Goal: Task Accomplishment & Management: Manage account settings

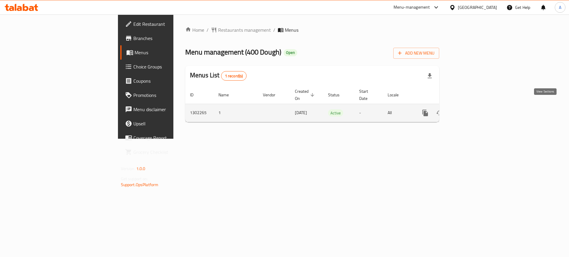
click at [470, 110] on icon "enhanced table" at bounding box center [467, 112] width 5 height 5
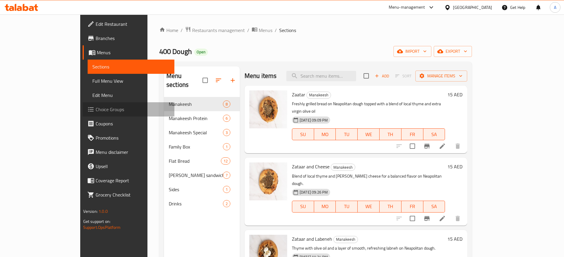
click at [96, 108] on span "Choice Groups" at bounding box center [133, 109] width 74 height 7
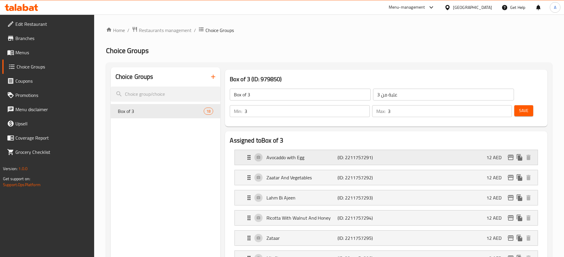
click at [294, 150] on div "Avocaddo with Egg (ID: 2211757291) 12 AED" at bounding box center [388, 157] width 285 height 15
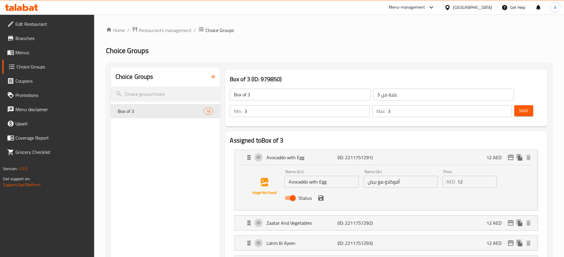
drag, startPoint x: 137, startPoint y: 112, endPoint x: 250, endPoint y: 83, distance: 117.0
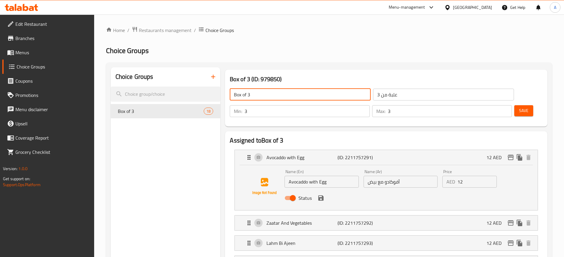
drag, startPoint x: 251, startPoint y: 95, endPoint x: 225, endPoint y: 99, distance: 26.1
click at [225, 99] on div "Box of 3 (ID: 979850) Box of 3 ​ علبة من 3 ​ Min: 3 ​ Max: 3 ​ Save" at bounding box center [386, 98] width 323 height 57
click at [381, 93] on input "علبة من 3" at bounding box center [443, 95] width 141 height 12
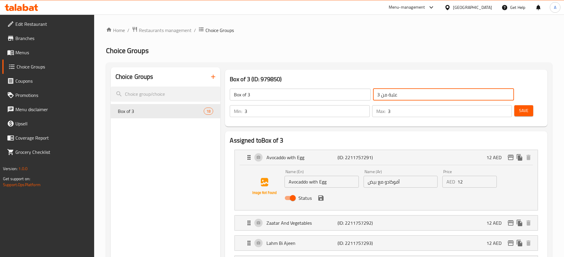
click at [381, 93] on input "علبة من 3" at bounding box center [443, 95] width 141 height 12
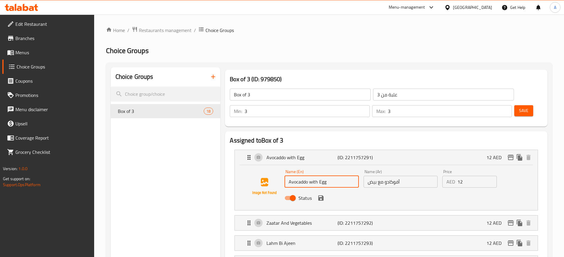
drag, startPoint x: 331, startPoint y: 166, endPoint x: 289, endPoint y: 166, distance: 41.8
click at [289, 176] on input "Avocaddo with Egg" at bounding box center [322, 182] width 74 height 12
click at [391, 176] on input "أفوكادو مع بيض" at bounding box center [401, 182] width 74 height 12
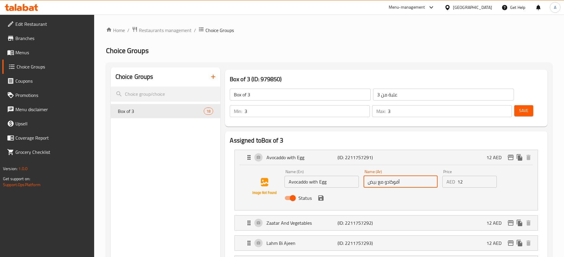
click at [391, 176] on input "أفوكادو مع بيض" at bounding box center [401, 182] width 74 height 12
click at [466, 176] on input "12" at bounding box center [477, 182] width 39 height 12
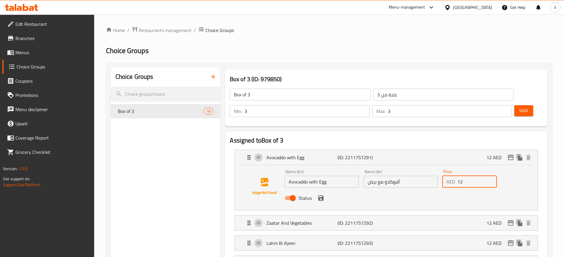
click at [466, 176] on input "12" at bounding box center [477, 182] width 39 height 12
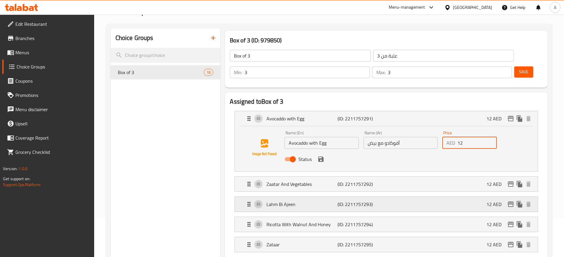
scroll to position [59, 0]
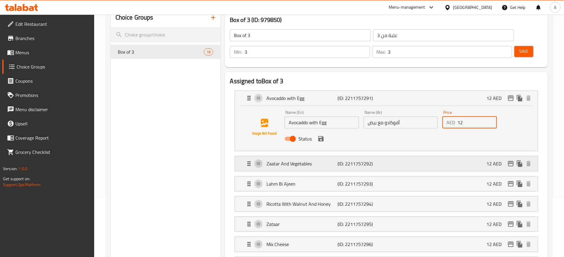
click at [371, 160] on p "(ID: 2211757292)" at bounding box center [361, 163] width 47 height 7
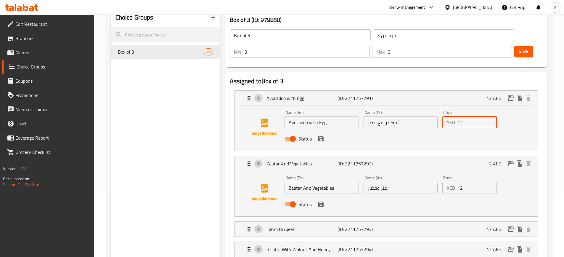
click at [324, 182] on input "Zaatar And Vegetables" at bounding box center [322, 188] width 74 height 12
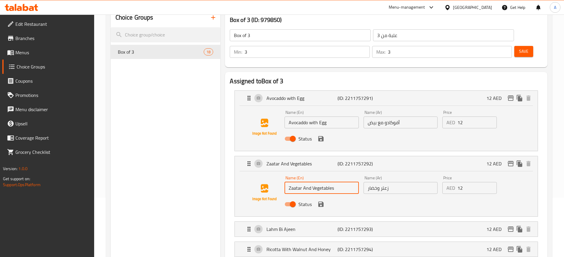
click at [324, 182] on input "Zaatar And Vegetables" at bounding box center [322, 188] width 74 height 12
click at [390, 182] on input "زعتر وخضار" at bounding box center [401, 188] width 74 height 12
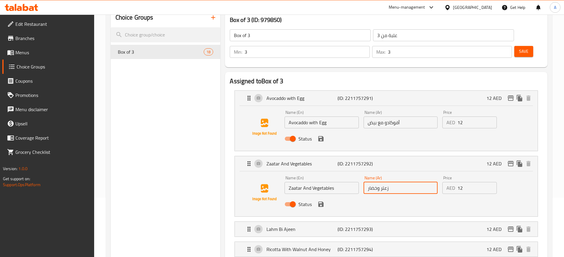
click at [390, 182] on input "زعتر وخضار" at bounding box center [401, 188] width 74 height 12
click at [457, 182] on div "AED 12 Price" at bounding box center [469, 188] width 54 height 12
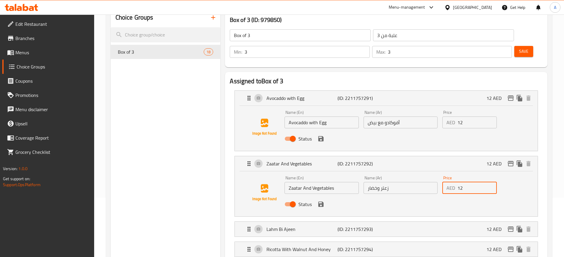
click at [457, 182] on div "AED 12 Price" at bounding box center [469, 188] width 54 height 12
click at [459, 182] on input "12" at bounding box center [477, 188] width 39 height 12
click at [321, 225] on p "Lahm Bi Ajeen" at bounding box center [302, 228] width 71 height 7
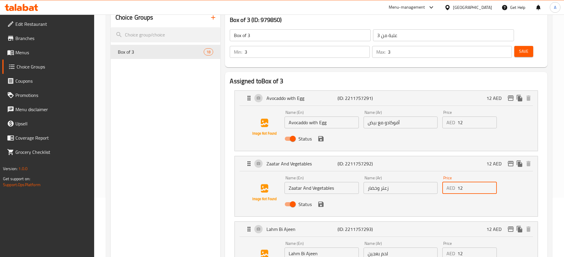
click at [313, 247] on input "Lahm Bi Ajeen" at bounding box center [322, 253] width 74 height 12
click at [387, 247] on input "لحم بعجين" at bounding box center [401, 253] width 74 height 12
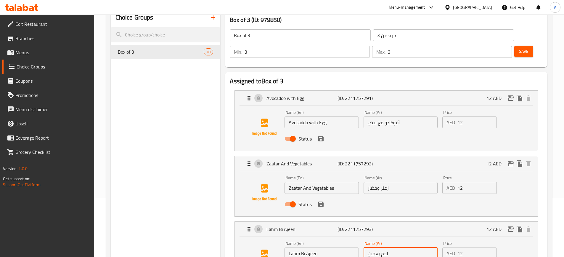
click at [387, 247] on input "لحم بعجين" at bounding box center [401, 253] width 74 height 12
click at [459, 247] on input "12" at bounding box center [477, 253] width 39 height 12
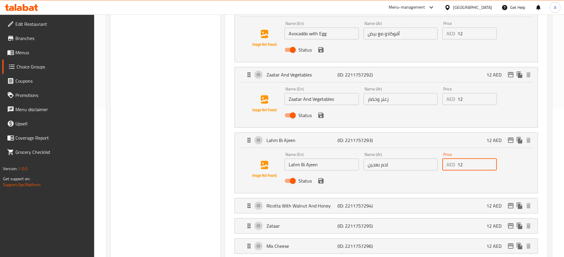
scroll to position [178, 0]
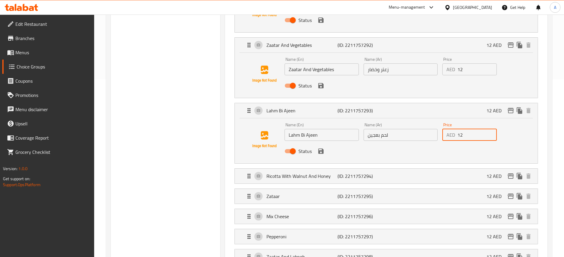
click at [336, 168] on div "Ricotta With Walnut And Honey (ID: 2211757294) 12 AED Name (En) Ricotta With Wa…" at bounding box center [387, 175] width 304 height 15
click at [354, 172] on p "(ID: 2211757294)" at bounding box center [361, 175] width 47 height 7
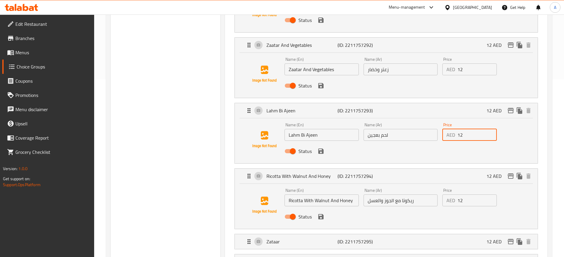
click at [329, 194] on input "Ricotta With Walnut And Honey" at bounding box center [322, 200] width 74 height 12
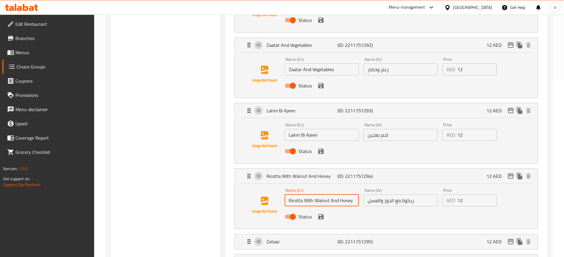
click at [329, 194] on input "Ricotta With Walnut And Honey" at bounding box center [322, 200] width 74 height 12
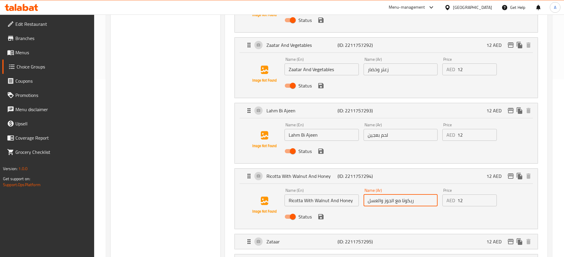
click at [408, 194] on input "ريكوتا مع الجوز والعسل" at bounding box center [401, 200] width 74 height 12
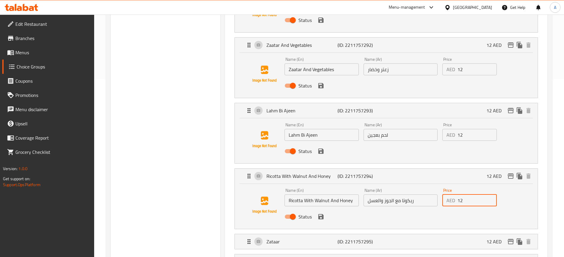
click at [470, 194] on input "12" at bounding box center [477, 200] width 39 height 12
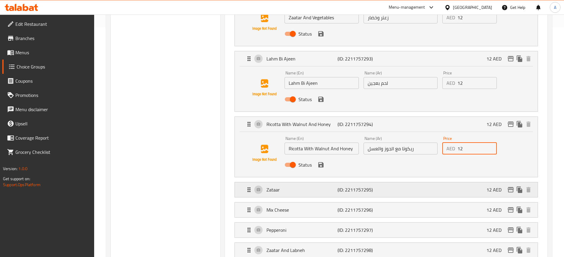
scroll to position [237, 0]
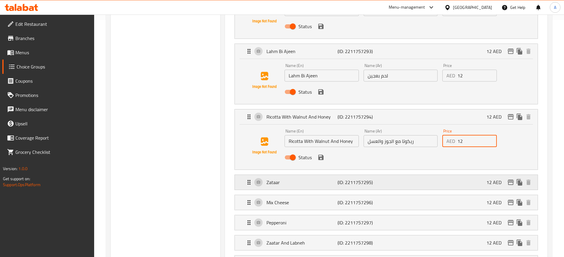
click at [311, 175] on div "Zataar (ID: 2211757295) 12 AED" at bounding box center [388, 182] width 285 height 15
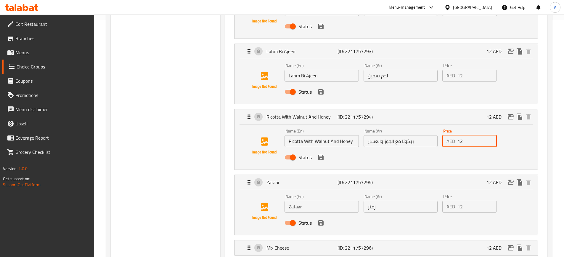
click at [315, 201] on input "Zataar" at bounding box center [322, 207] width 74 height 12
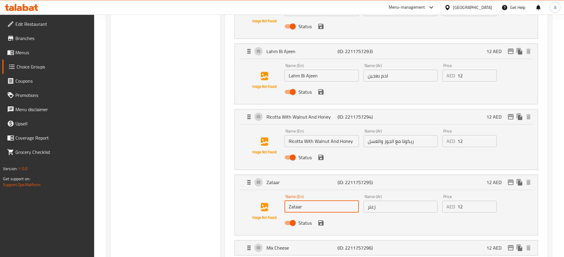
click at [315, 201] on input "Zataar" at bounding box center [322, 207] width 74 height 12
click at [392, 201] on input "زعتر" at bounding box center [401, 207] width 74 height 12
click at [471, 201] on input "12" at bounding box center [477, 207] width 39 height 12
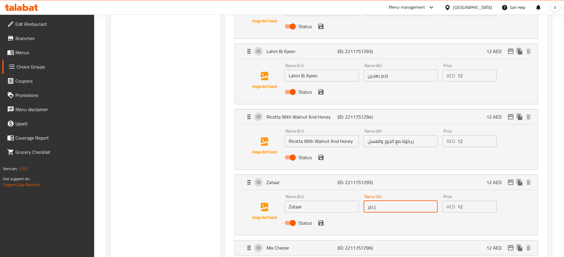
click at [471, 201] on input "12" at bounding box center [477, 207] width 39 height 12
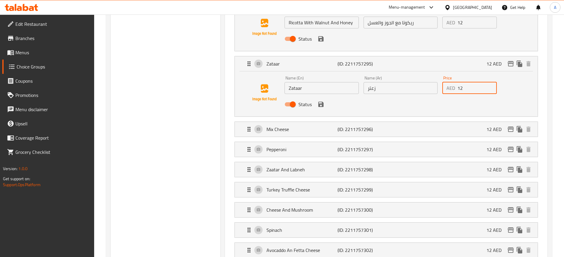
scroll to position [326, 0]
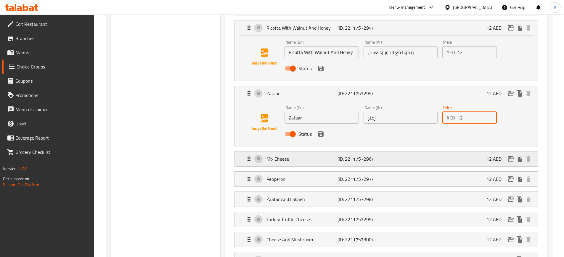
click at [295, 155] on p "Mix Cheese" at bounding box center [302, 158] width 71 height 7
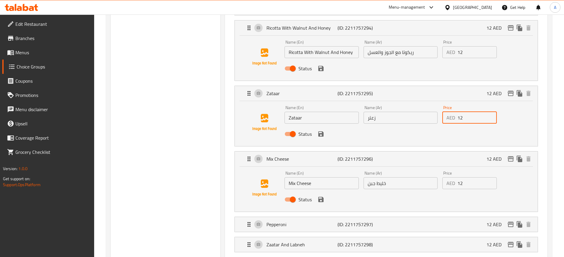
click at [313, 177] on input "Mix Cheese" at bounding box center [322, 183] width 74 height 12
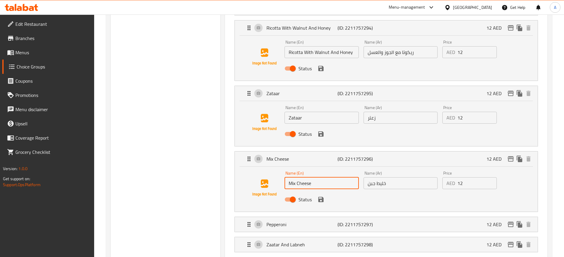
click at [313, 177] on input "Mix Cheese" at bounding box center [322, 183] width 74 height 12
click at [380, 177] on input "خليط جبن" at bounding box center [401, 183] width 74 height 12
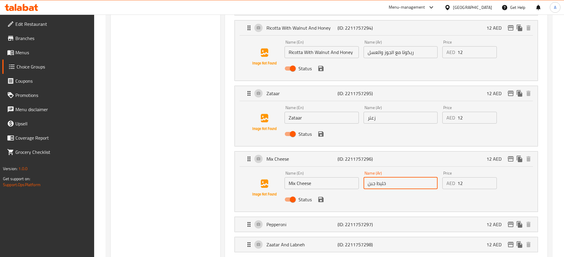
click at [380, 177] on input "خليط جبن" at bounding box center [401, 183] width 74 height 12
click at [464, 177] on input "12" at bounding box center [477, 183] width 39 height 12
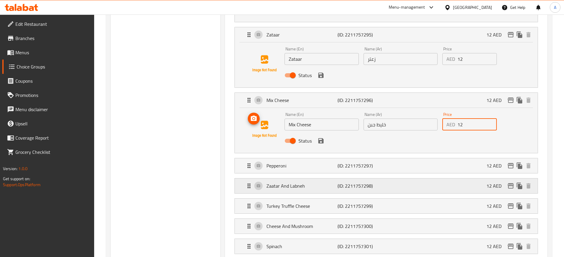
scroll to position [385, 0]
click at [296, 161] on p "Pepperoni" at bounding box center [302, 164] width 71 height 7
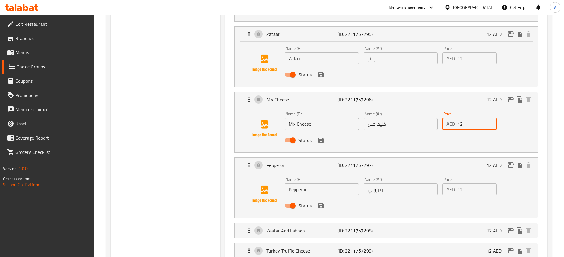
click at [318, 179] on div "Name (En) Pepperoni Name (En)" at bounding box center [321, 186] width 79 height 23
click at [315, 183] on input "Pepperoni" at bounding box center [322, 189] width 74 height 12
click at [385, 183] on input "بيبروني" at bounding box center [401, 189] width 74 height 12
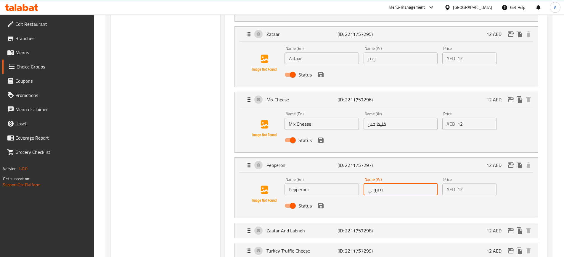
click at [385, 183] on input "بيبروني" at bounding box center [401, 189] width 74 height 12
click at [468, 183] on input "12" at bounding box center [477, 189] width 39 height 12
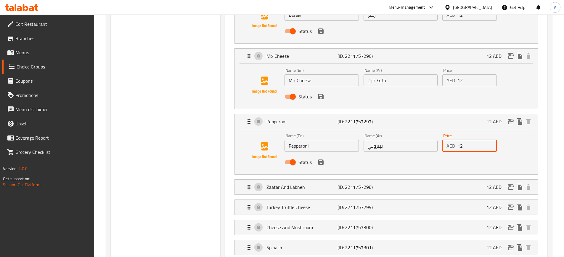
scroll to position [444, 0]
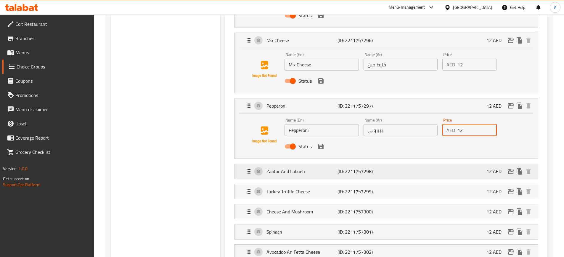
click at [301, 168] on p "Zaatar And Labneh" at bounding box center [302, 171] width 71 height 7
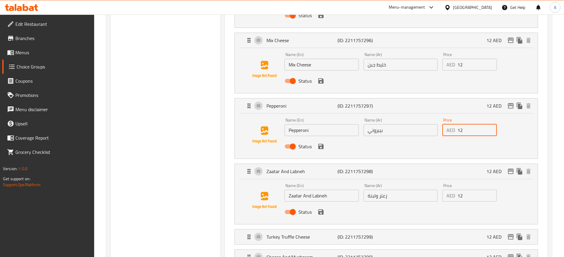
click at [310, 190] on input "Zaatar And Labneh" at bounding box center [322, 196] width 74 height 12
click at [386, 190] on input "زعتر ولبنة" at bounding box center [401, 196] width 74 height 12
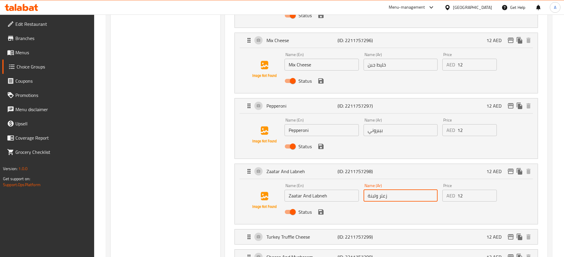
click at [386, 190] on input "زعتر ولبنة" at bounding box center [401, 196] width 74 height 12
click at [464, 190] on input "12" at bounding box center [477, 196] width 39 height 12
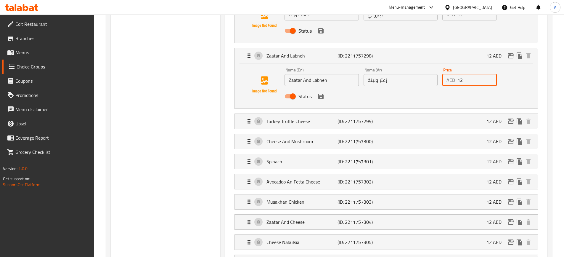
scroll to position [563, 0]
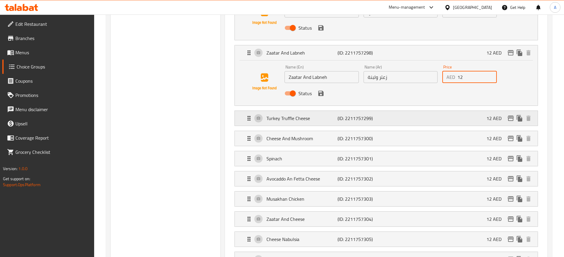
click at [321, 115] on p "Turkey Truffle Cheese" at bounding box center [302, 118] width 71 height 7
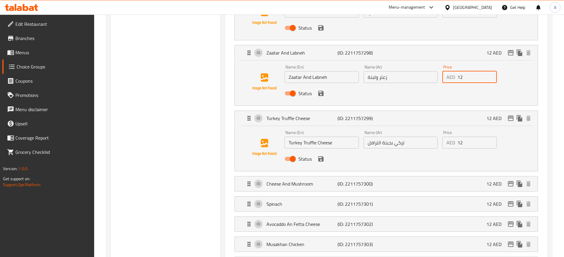
click at [328, 137] on input "Turkey Truffle Cheese" at bounding box center [322, 143] width 74 height 12
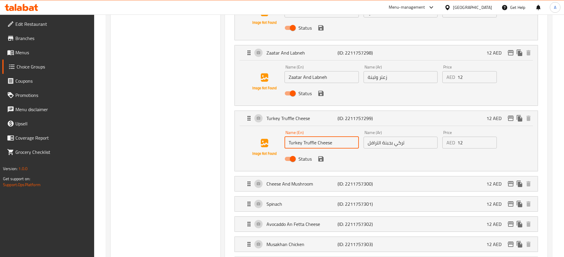
click at [328, 137] on input "Turkey Truffle Cheese" at bounding box center [322, 143] width 74 height 12
click at [392, 137] on input "تركي بجبنة الترافل" at bounding box center [401, 143] width 74 height 12
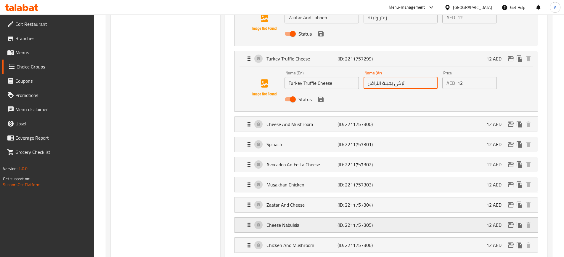
scroll to position [622, 0]
click at [335, 121] on p "Cheese And Mushroom" at bounding box center [302, 124] width 71 height 7
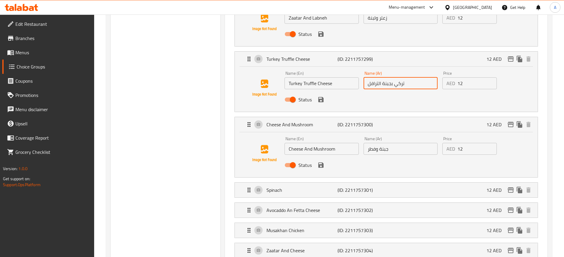
click at [314, 143] on input "Cheese And Mushroom" at bounding box center [322, 149] width 74 height 12
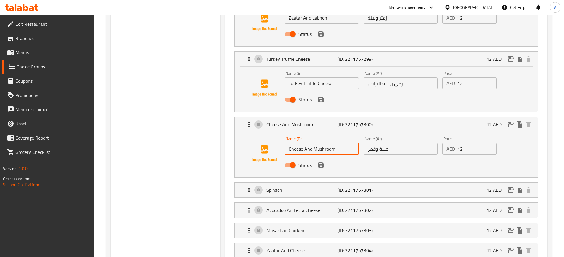
click at [314, 143] on input "Cheese And Mushroom" at bounding box center [322, 149] width 74 height 12
click at [386, 143] on input "جبنة وفطر" at bounding box center [401, 149] width 74 height 12
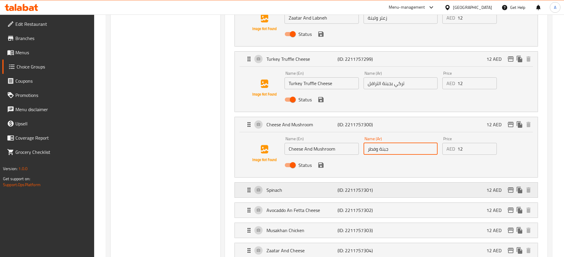
click at [323, 186] on p "Spinach" at bounding box center [302, 189] width 71 height 7
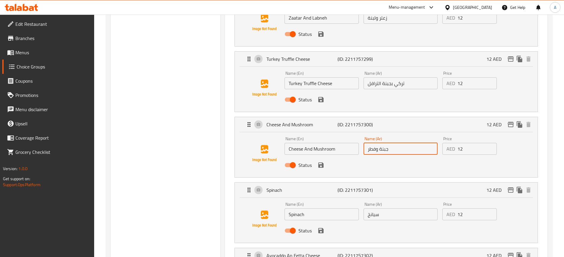
click at [309, 208] on input "Spinach" at bounding box center [322, 214] width 74 height 12
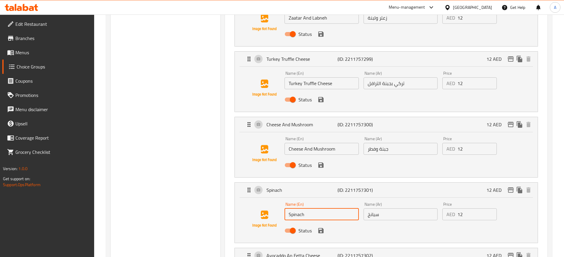
click at [309, 208] on input "Spinach" at bounding box center [322, 214] width 74 height 12
click at [392, 208] on input "سبانخ" at bounding box center [401, 214] width 74 height 12
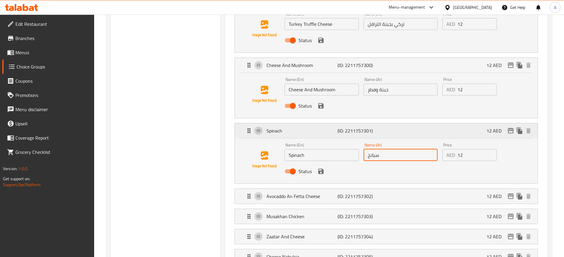
scroll to position [711, 0]
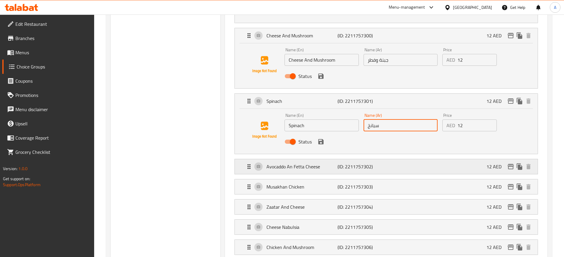
click at [303, 163] on p "Avocaddo An Fetta Cheese" at bounding box center [302, 166] width 71 height 7
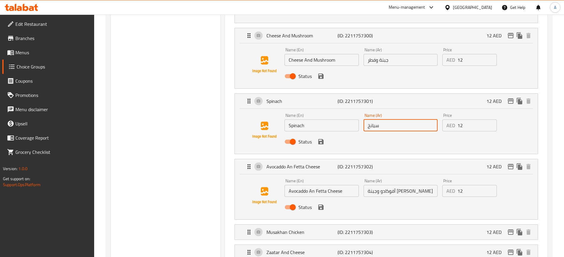
click at [326, 185] on input "Avocaddo An Fetta Cheese" at bounding box center [322, 191] width 74 height 12
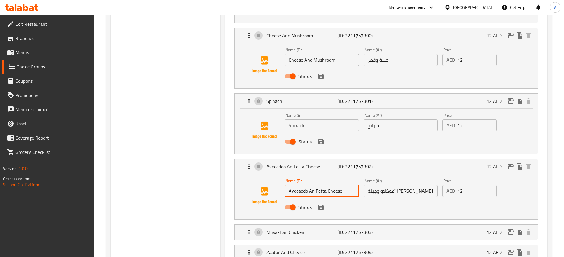
click at [326, 185] on input "Avocaddo An Fetta Cheese" at bounding box center [322, 191] width 74 height 12
click at [406, 185] on input "أفوكادو وجبنة [PERSON_NAME]" at bounding box center [401, 191] width 74 height 12
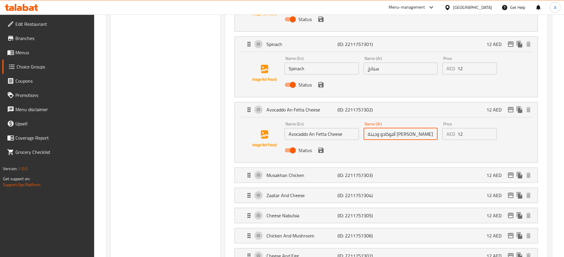
scroll to position [770, 0]
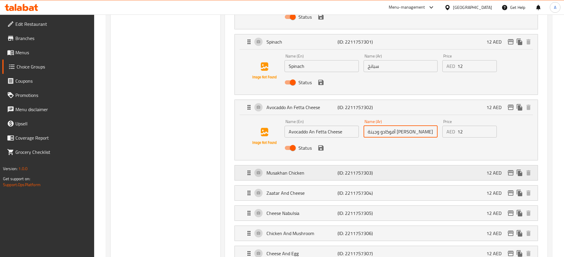
click at [313, 169] on p "Musakhan Chicken" at bounding box center [302, 172] width 71 height 7
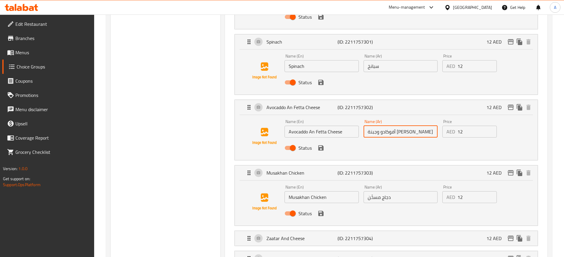
click at [326, 191] on input "Musakhan Chicken" at bounding box center [322, 197] width 74 height 12
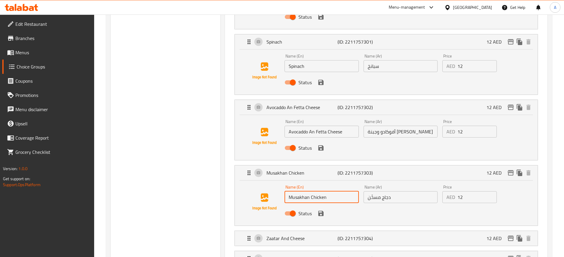
click at [326, 191] on input "Musakhan Chicken" at bounding box center [322, 197] width 74 height 12
click at [379, 191] on input "دجاج مسخّن" at bounding box center [401, 197] width 74 height 12
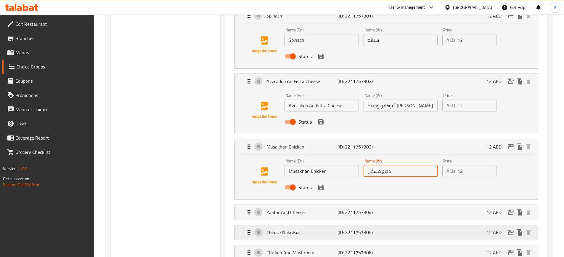
scroll to position [829, 0]
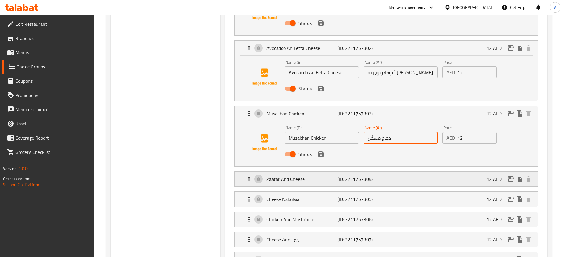
click at [317, 171] on div "Zaatar And Cheese (ID: 2211757304) 12 AED" at bounding box center [388, 178] width 285 height 15
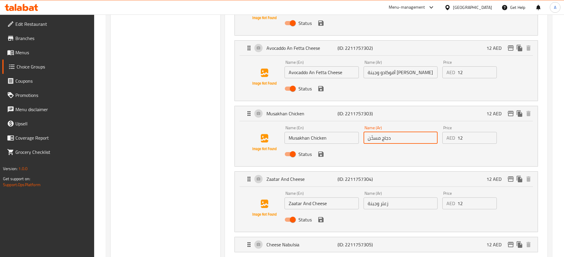
click at [328, 197] on input "Zaatar And Cheese" at bounding box center [322, 203] width 74 height 12
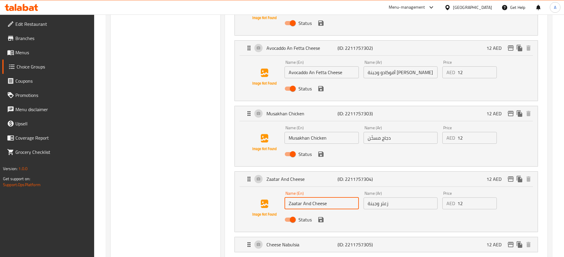
click at [328, 197] on input "Zaatar And Cheese" at bounding box center [322, 203] width 74 height 12
click at [393, 197] on input "زعتر وجبنة" at bounding box center [401, 203] width 74 height 12
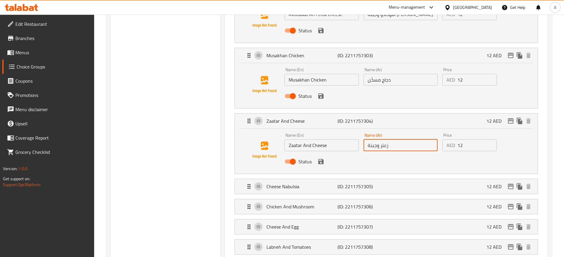
scroll to position [889, 0]
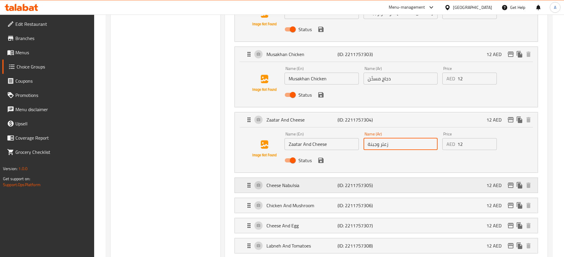
click at [320, 182] on p "Cheese Nabulsia" at bounding box center [302, 185] width 71 height 7
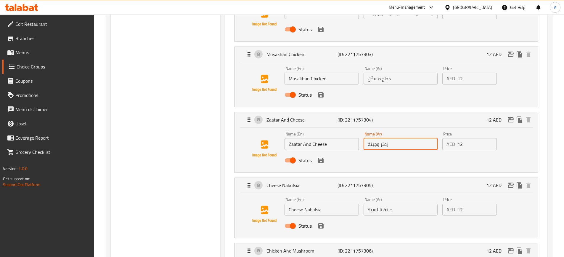
click at [318, 203] on input "Cheese Nabulsia" at bounding box center [322, 209] width 74 height 12
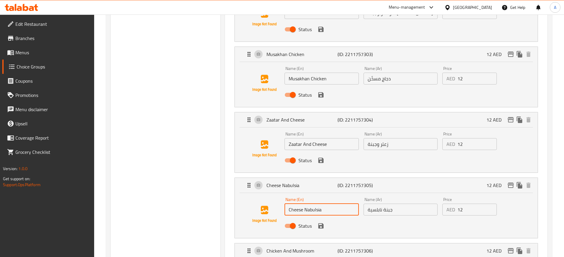
click at [318, 203] on input "Cheese Nabulsia" at bounding box center [322, 209] width 74 height 12
click at [394, 203] on input "جبنة نابلسية" at bounding box center [401, 209] width 74 height 12
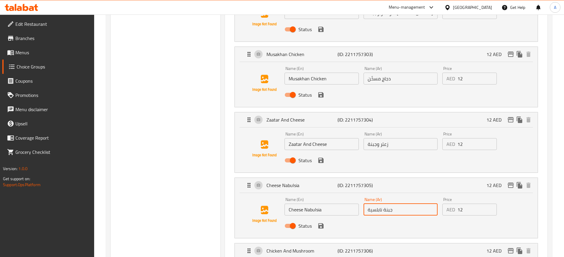
click at [394, 203] on input "جبنة نابلسية" at bounding box center [401, 209] width 74 height 12
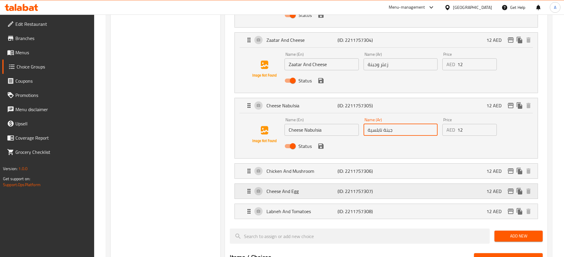
scroll to position [1007, 0]
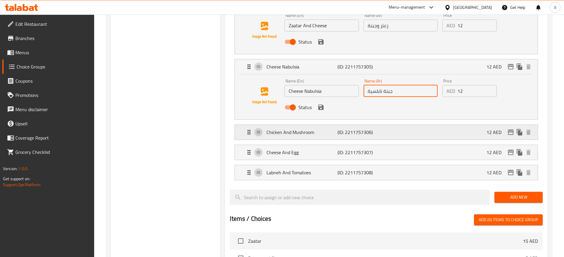
click at [303, 129] on p "Chicken And Mushroom" at bounding box center [302, 132] width 71 height 7
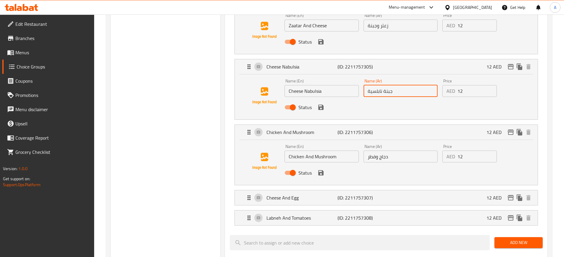
click at [304, 150] on input "Chicken And Mushroom" at bounding box center [322, 156] width 74 height 12
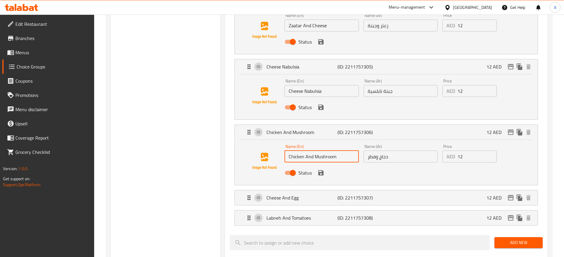
click at [304, 150] on input "Chicken And Mushroom" at bounding box center [322, 156] width 74 height 12
click at [403, 150] on input "دجاج وفطر" at bounding box center [401, 156] width 74 height 12
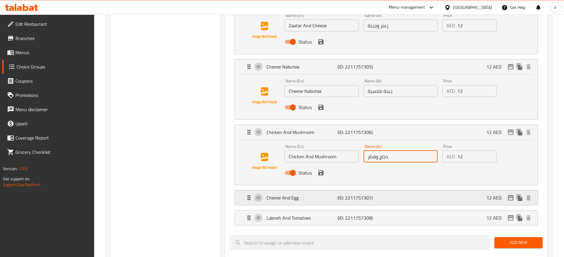
click at [322, 194] on p "Cheese And Egg" at bounding box center [302, 197] width 71 height 7
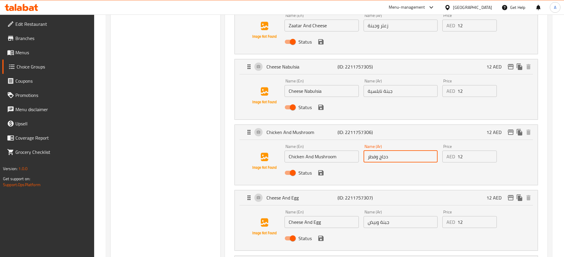
click at [334, 216] on input "Cheese And Egg" at bounding box center [322, 222] width 74 height 12
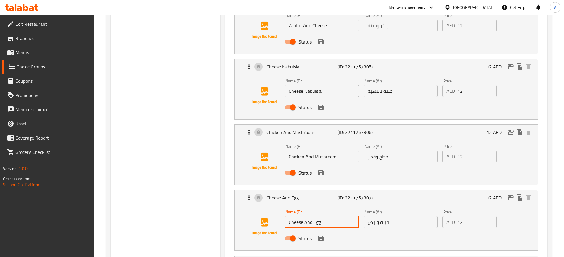
click at [334, 216] on input "Cheese And Egg" at bounding box center [322, 222] width 74 height 12
click at [399, 212] on div "Name (Ar) جبنة وبيض Name (Ar)" at bounding box center [400, 218] width 79 height 23
click at [394, 216] on input "جبنة وبيض" at bounding box center [401, 222] width 74 height 12
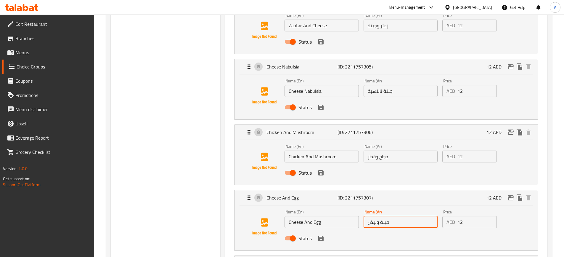
click at [394, 216] on input "جبنة وبيض" at bounding box center [401, 222] width 74 height 12
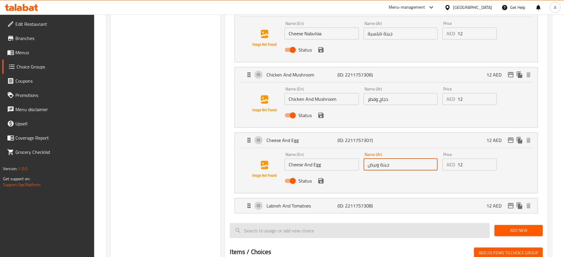
scroll to position [1096, 0]
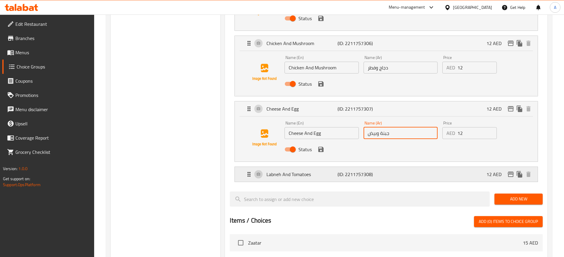
click at [299, 171] on p "Labneh And Tomatoes" at bounding box center [302, 174] width 71 height 7
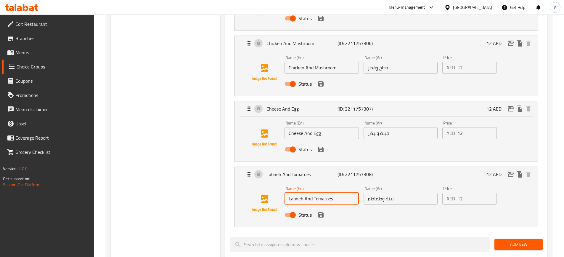
click at [310, 193] on input "Labneh And Tomatoes" at bounding box center [322, 199] width 74 height 12
click at [399, 193] on input "لبنة وطماطم" at bounding box center [401, 199] width 74 height 12
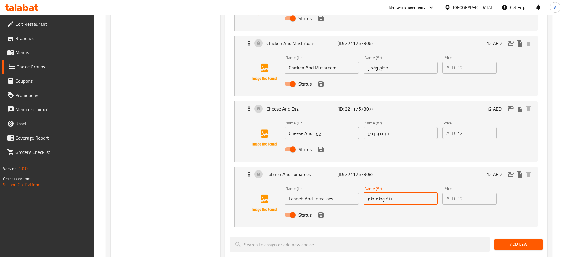
click at [399, 193] on input "لبنة وطماطم" at bounding box center [401, 199] width 74 height 12
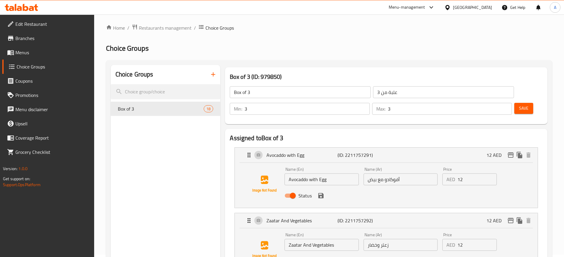
scroll to position [0, 0]
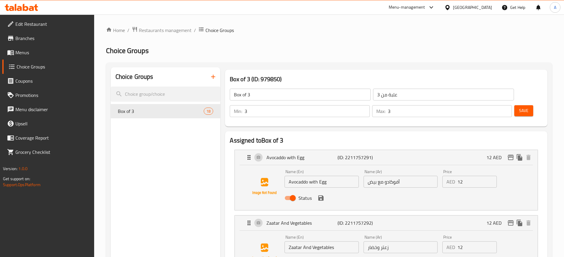
click at [240, 95] on input "Box of 3" at bounding box center [300, 95] width 141 height 12
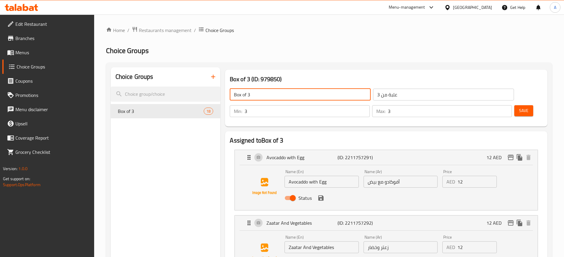
click at [240, 95] on input "Box of 3" at bounding box center [300, 95] width 141 height 12
click at [373, 94] on input "علبة من 3" at bounding box center [443, 95] width 141 height 12
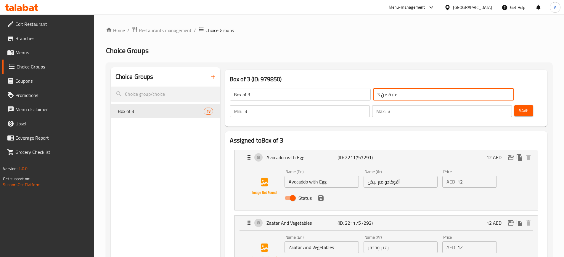
click at [373, 94] on input "علبة من 3" at bounding box center [443, 95] width 141 height 12
click at [26, 81] on span "Coupons" at bounding box center [52, 80] width 74 height 7
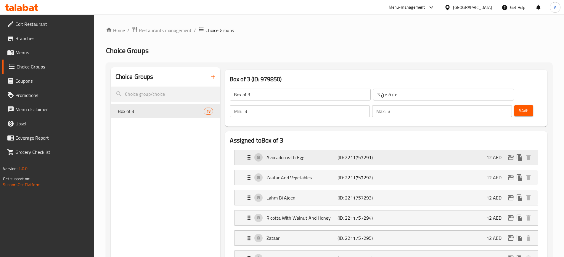
click at [295, 154] on p "Avocaddo with Egg" at bounding box center [302, 157] width 71 height 7
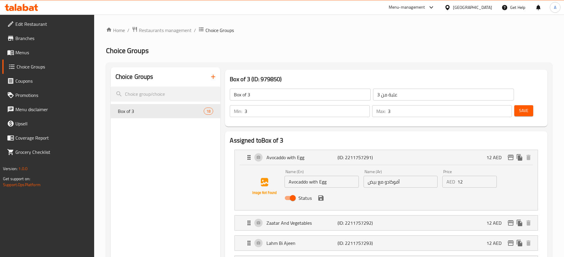
click at [319, 176] on input "Avocaddo with Egg" at bounding box center [322, 182] width 74 height 12
click at [401, 176] on input "أفوكادو مع بيض" at bounding box center [401, 182] width 74 height 12
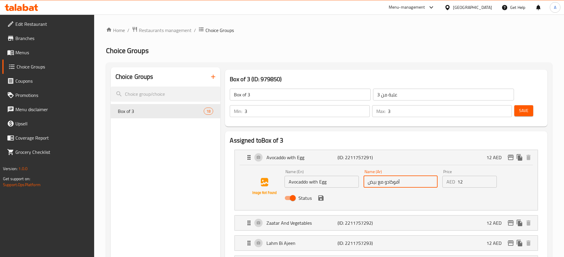
click at [401, 176] on input "أفوكادو مع بيض" at bounding box center [401, 182] width 74 height 12
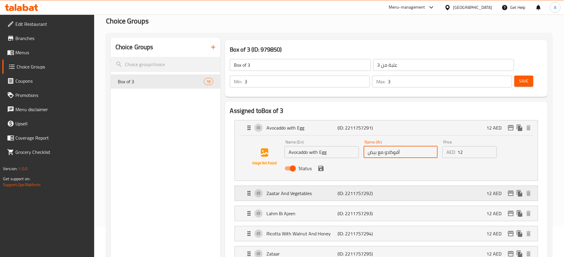
click at [336, 190] on p "Zaatar And Vegetables" at bounding box center [302, 193] width 71 height 7
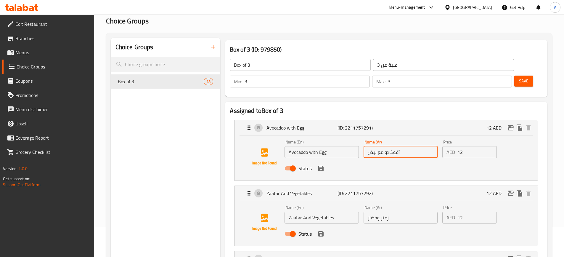
click at [310, 211] on input "Zaatar And Vegetables" at bounding box center [322, 217] width 74 height 12
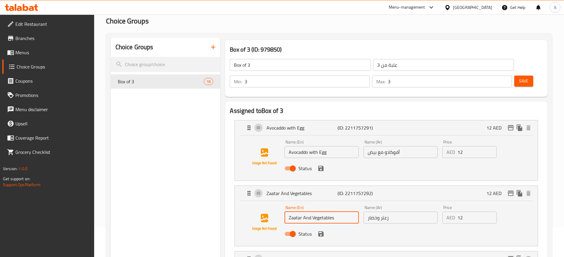
click at [310, 211] on input "Zaatar And Vegetables" at bounding box center [322, 217] width 74 height 12
click at [403, 211] on input "زعتر وخضار" at bounding box center [401, 217] width 74 height 12
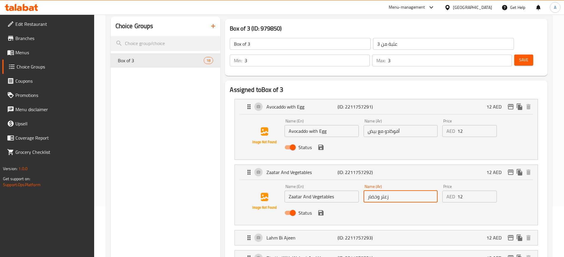
scroll to position [89, 0]
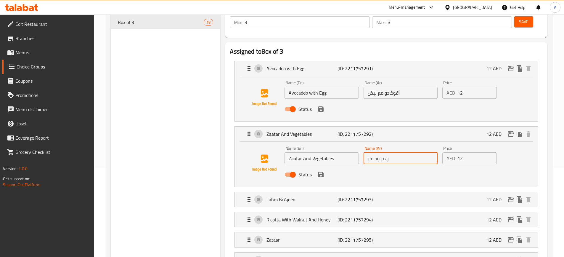
click at [327, 189] on li "Lahm Bi Ajeen (ID: 2211757293) 12 AED Name (En) Lahm Bi Ajeen Name (En) Name (A…" at bounding box center [386, 199] width 313 height 20
click at [335, 192] on div "Lahm Bi Ajeen (ID: 2211757293) 12 AED" at bounding box center [388, 199] width 285 height 15
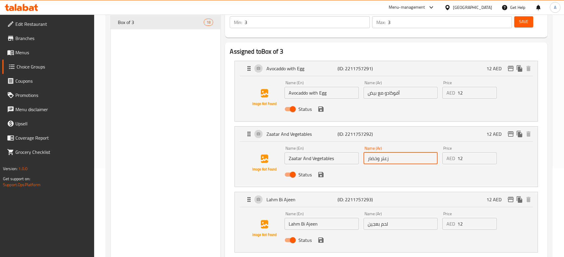
click at [318, 218] on input "Lahm Bi Ajeen" at bounding box center [322, 224] width 74 height 12
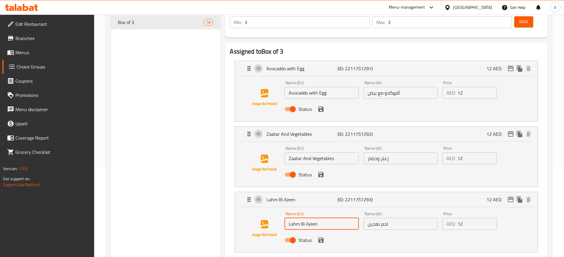
click at [318, 218] on input "Lahm Bi Ajeen" at bounding box center [322, 224] width 74 height 12
click at [319, 218] on input "Lahm Bi Ajeen" at bounding box center [322, 224] width 74 height 12
click at [381, 218] on input "لحم بعجين" at bounding box center [401, 224] width 74 height 12
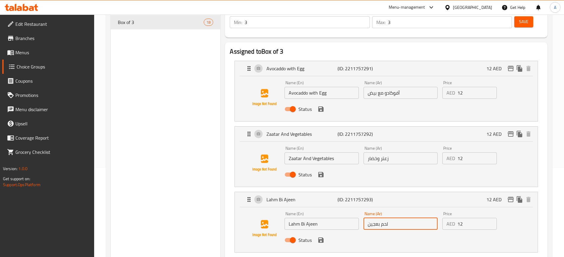
click at [381, 218] on input "لحم بعجين" at bounding box center [401, 224] width 74 height 12
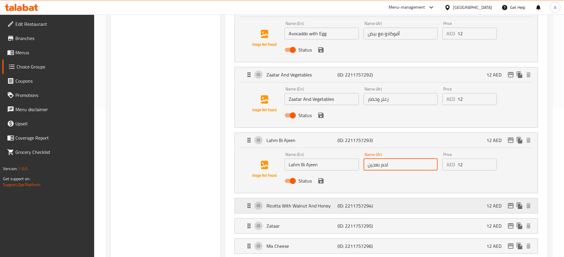
scroll to position [178, 0]
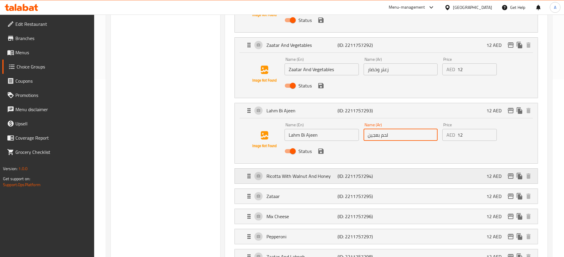
click at [312, 172] on p "Ricotta With Walnut And Honey" at bounding box center [302, 175] width 71 height 7
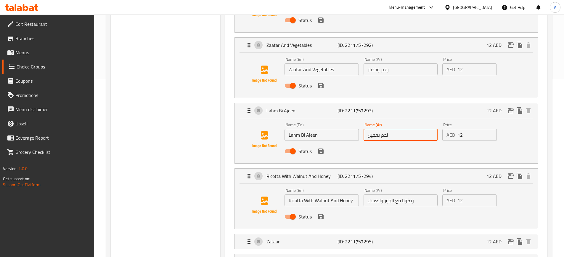
click at [309, 194] on input "Ricotta With Walnut And Honey" at bounding box center [322, 200] width 74 height 12
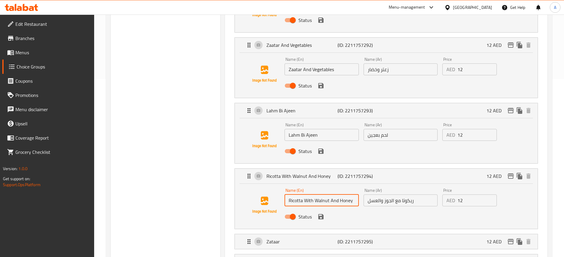
click at [309, 194] on input "Ricotta With Walnut And Honey" at bounding box center [322, 200] width 74 height 12
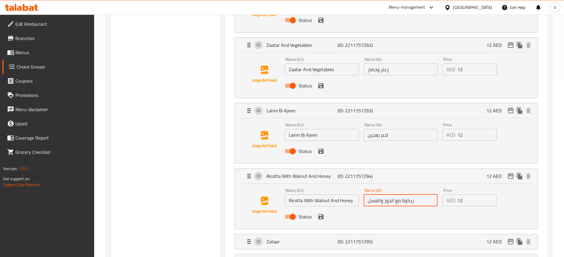
click at [384, 194] on input "ريكوتا مع الجوز والعسل" at bounding box center [401, 200] width 74 height 12
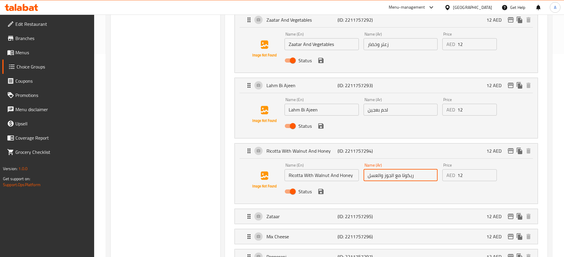
scroll to position [237, 0]
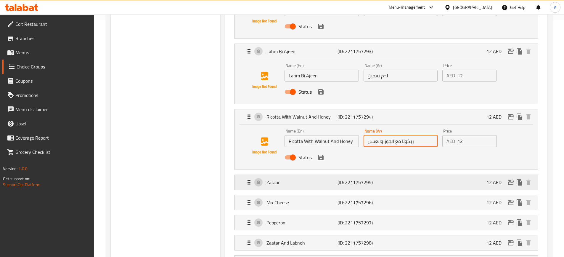
click at [338, 179] on p "(ID: 2211757295)" at bounding box center [361, 182] width 47 height 7
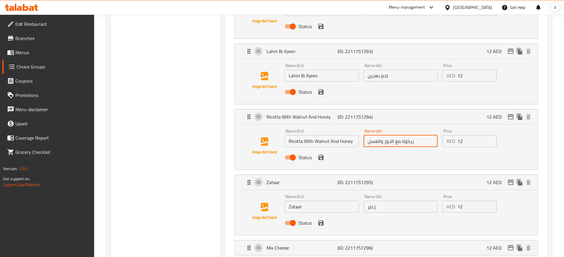
click at [303, 201] on input "Zataar" at bounding box center [322, 207] width 74 height 12
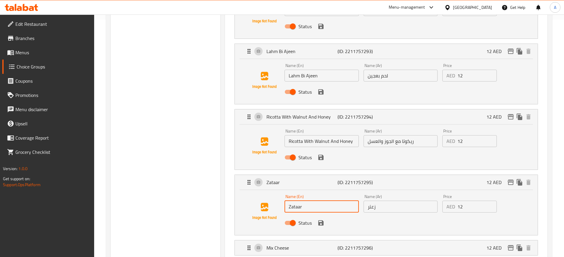
click at [303, 201] on input "Zataar" at bounding box center [322, 207] width 74 height 12
click at [381, 201] on input "زعتر" at bounding box center [401, 207] width 74 height 12
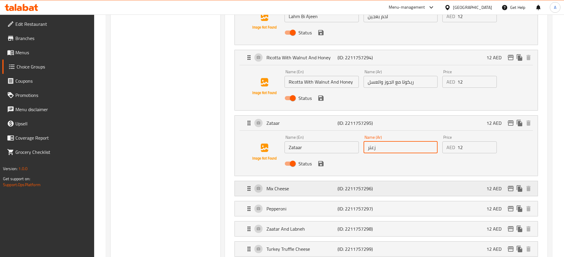
click at [320, 181] on div "Mix Cheese (ID: 2211757296) 12 AED" at bounding box center [388, 188] width 285 height 15
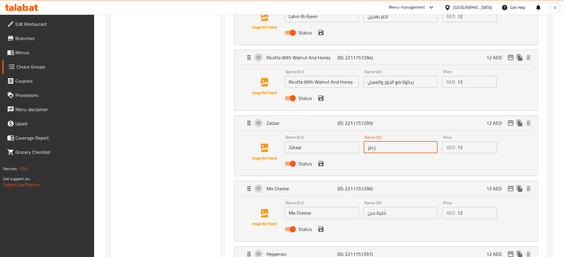
click at [321, 207] on input "Mix Cheese" at bounding box center [322, 213] width 74 height 12
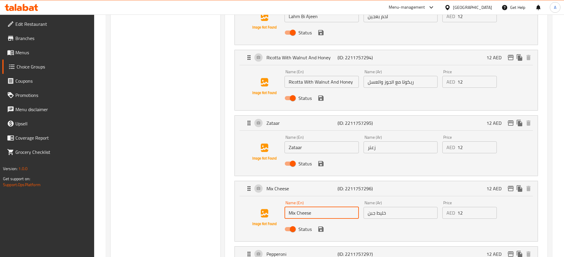
click at [321, 207] on input "Mix Cheese" at bounding box center [322, 213] width 74 height 12
click at [386, 207] on input "خليط جبن" at bounding box center [401, 213] width 74 height 12
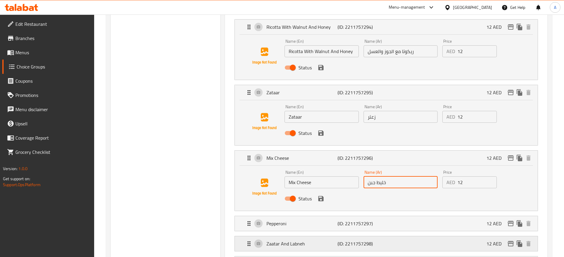
scroll to position [355, 0]
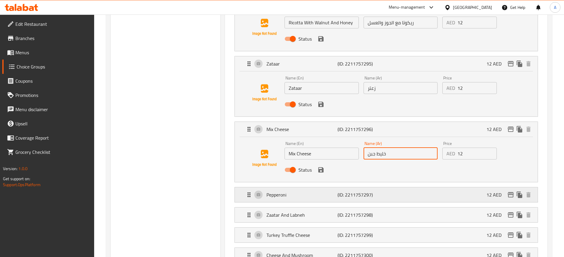
click at [333, 191] on p "Pepperoni" at bounding box center [302, 194] width 71 height 7
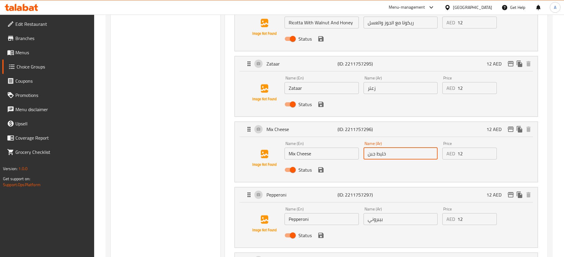
click at [303, 213] on input "Pepperoni" at bounding box center [322, 219] width 74 height 12
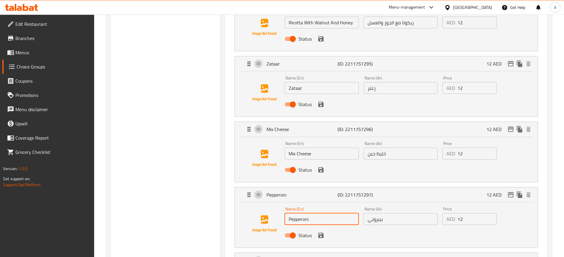
click at [303, 213] on input "Pepperoni" at bounding box center [322, 219] width 74 height 12
click at [386, 213] on input "بيبروني" at bounding box center [401, 219] width 74 height 12
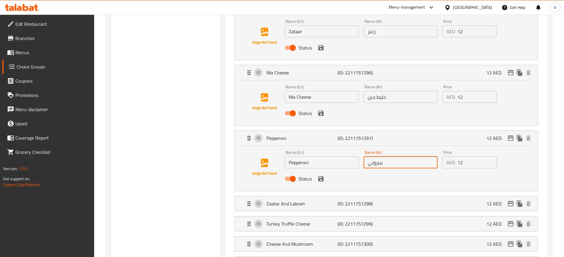
scroll to position [415, 0]
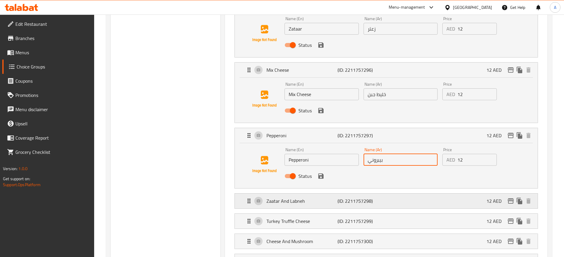
click at [299, 197] on p "Zaatar And Labneh" at bounding box center [302, 200] width 71 height 7
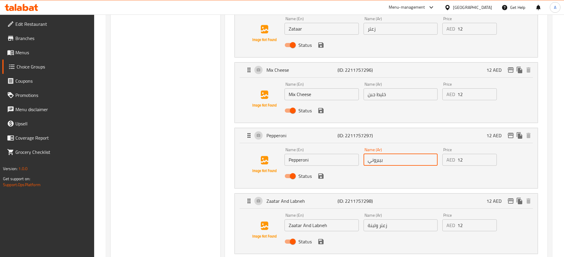
click at [315, 219] on input "Zaatar And Labneh" at bounding box center [322, 225] width 74 height 12
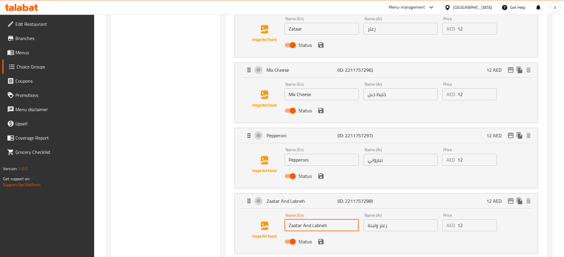
click at [315, 219] on input "Zaatar And Labneh" at bounding box center [322, 225] width 74 height 12
click at [383, 219] on input "زعتر ولبنة" at bounding box center [401, 225] width 74 height 12
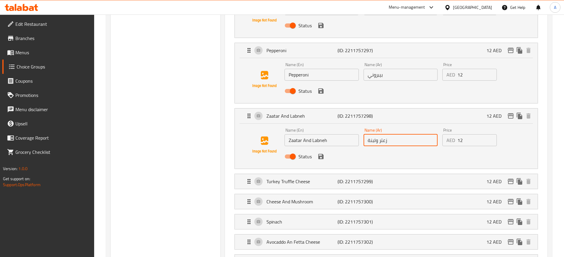
scroll to position [533, 0]
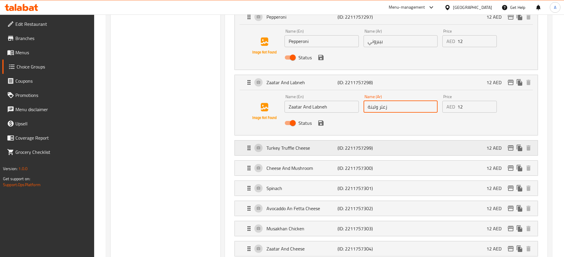
click at [299, 144] on p "Turkey Truffle Cheese" at bounding box center [302, 147] width 71 height 7
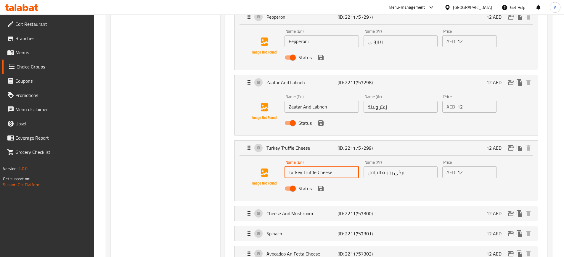
click at [297, 166] on input "Turkey Truffle Cheese" at bounding box center [322, 172] width 74 height 12
click at [402, 162] on div "Name (Ar) تركي بجبنة الترافل Name (Ar)" at bounding box center [400, 169] width 79 height 23
click at [400, 166] on input "تركي بجبنة الترافل" at bounding box center [401, 172] width 74 height 12
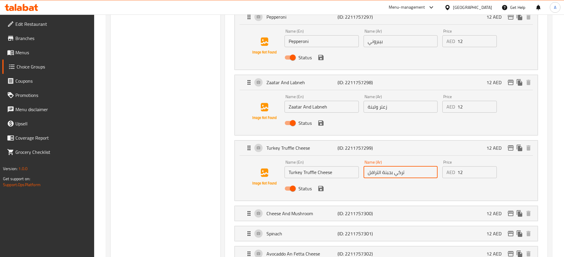
click at [400, 166] on input "تركي بجبنة الترافل" at bounding box center [401, 172] width 74 height 12
click at [338, 210] on p "(ID: 2211757300)" at bounding box center [361, 213] width 47 height 7
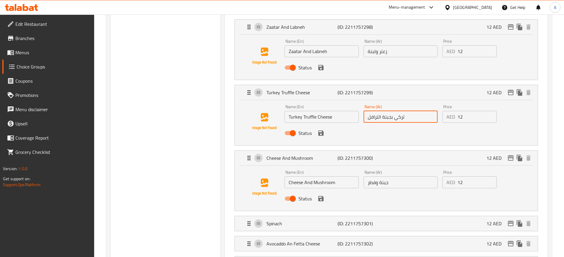
scroll to position [592, 0]
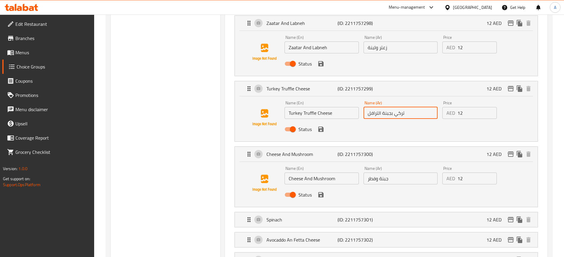
click at [323, 172] on input "Cheese And Mushroom" at bounding box center [322, 178] width 74 height 12
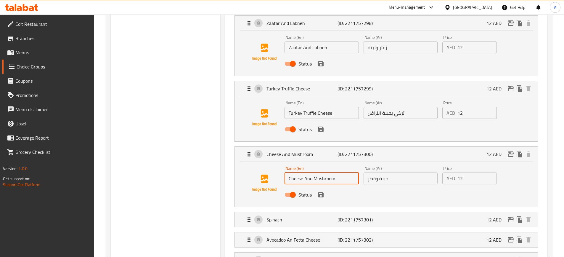
click at [323, 172] on input "Cheese And Mushroom" at bounding box center [322, 178] width 74 height 12
click at [375, 172] on input "جبنة وفطر" at bounding box center [401, 178] width 74 height 12
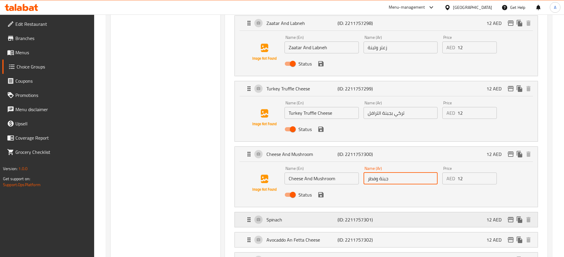
click at [293, 212] on div "Spinach (ID: 2211757301) 12 AED" at bounding box center [388, 219] width 285 height 15
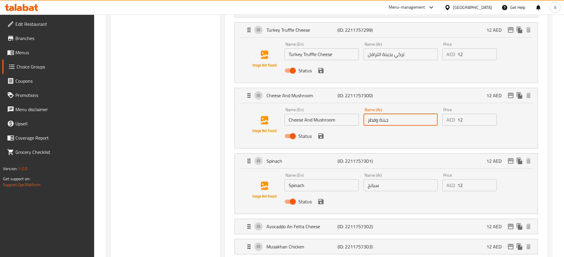
scroll to position [652, 0]
click at [309, 179] on input "Spinach" at bounding box center [322, 185] width 74 height 12
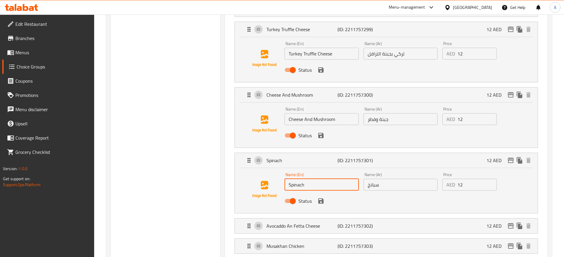
click at [309, 179] on input "Spinach" at bounding box center [322, 185] width 74 height 12
click at [384, 179] on input "سبانخ" at bounding box center [401, 185] width 74 height 12
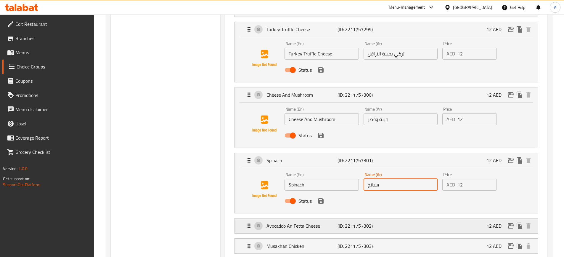
click at [298, 218] on div "Avocaddo An Fetta Cheese (ID: 2211757302) 12 AED" at bounding box center [388, 225] width 285 height 15
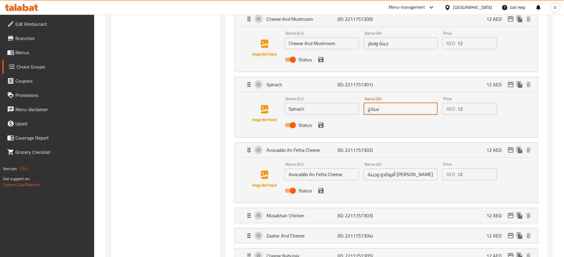
scroll to position [740, 0]
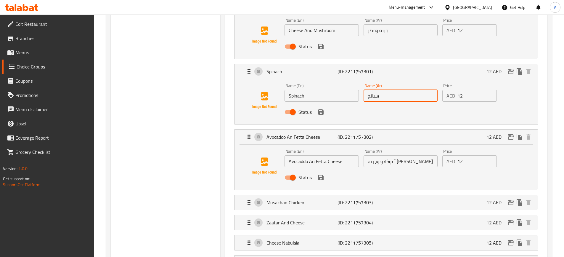
click at [313, 155] on input "Avocaddo An Fetta Cheese" at bounding box center [322, 161] width 74 height 12
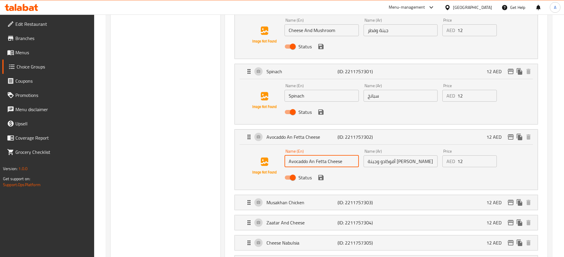
click at [313, 155] on input "Avocaddo An Fetta Cheese" at bounding box center [322, 161] width 74 height 12
click at [393, 155] on input "أفوكادو وجبنة [PERSON_NAME]" at bounding box center [401, 161] width 74 height 12
click at [392, 155] on input "أفوكادو وجبنة [PERSON_NAME]" at bounding box center [401, 161] width 74 height 12
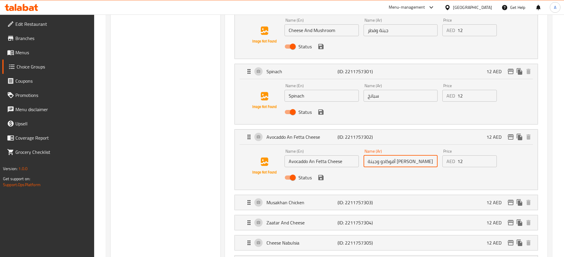
click at [392, 155] on input "أفوكادو وجبنة [PERSON_NAME]" at bounding box center [401, 161] width 74 height 12
click at [302, 195] on div "Musakhan Chicken (ID: 2211757303) 12 AED" at bounding box center [388, 202] width 285 height 15
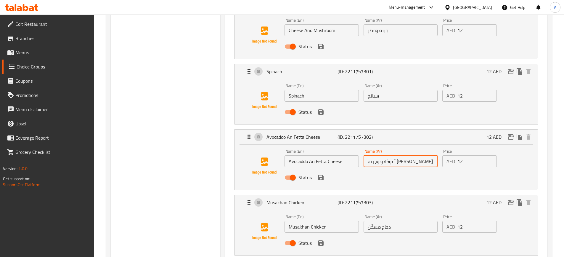
click at [305, 221] on input "Musakhan Chicken" at bounding box center [322, 227] width 74 height 12
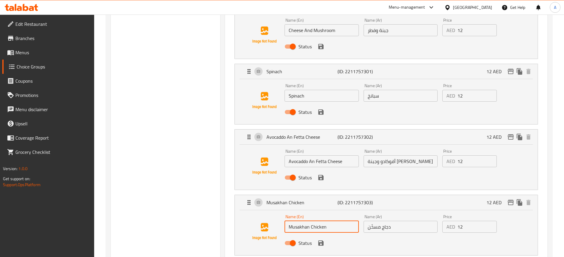
click at [305, 221] on input "Musakhan Chicken" at bounding box center [322, 227] width 74 height 12
click at [376, 221] on input "دجاج مسخّن" at bounding box center [401, 227] width 74 height 12
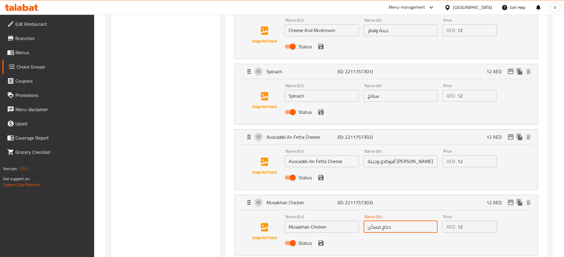
click at [376, 221] on input "دجاج مسخّن" at bounding box center [401, 227] width 74 height 12
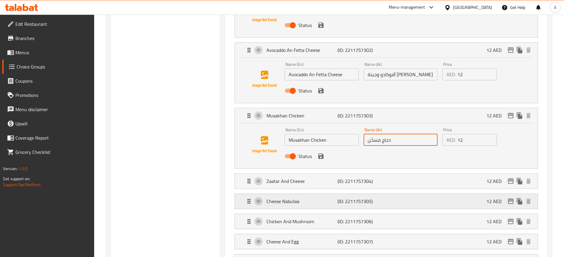
scroll to position [859, 0]
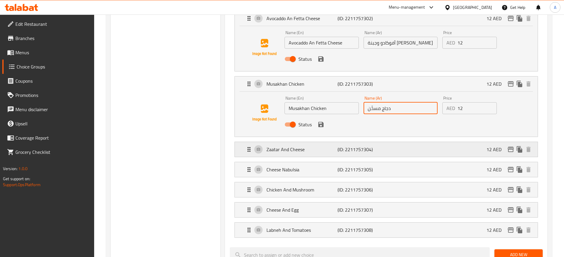
click at [300, 146] on p "Zaatar And Cheese" at bounding box center [302, 149] width 71 height 7
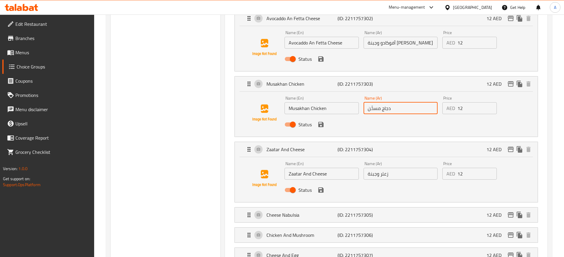
click at [322, 168] on input "Zaatar And Cheese" at bounding box center [322, 174] width 74 height 12
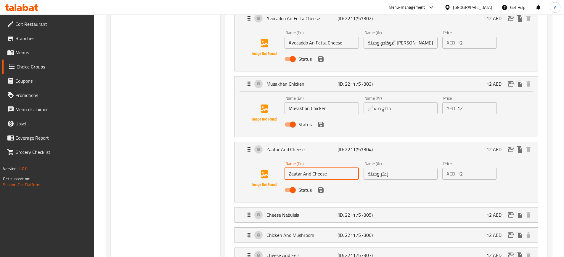
click at [322, 168] on input "Zaatar And Cheese" at bounding box center [322, 174] width 74 height 12
click at [391, 168] on input "زعتر وجبنة" at bounding box center [401, 174] width 74 height 12
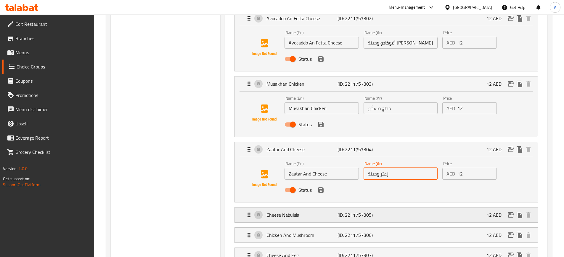
click at [297, 211] on p "Cheese Nabulsia" at bounding box center [302, 214] width 71 height 7
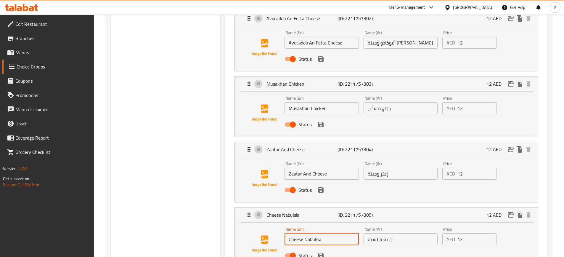
click at [318, 233] on input "Cheese Nabulsia" at bounding box center [322, 239] width 74 height 12
click at [394, 233] on input "جبنة نابلسية" at bounding box center [401, 239] width 74 height 12
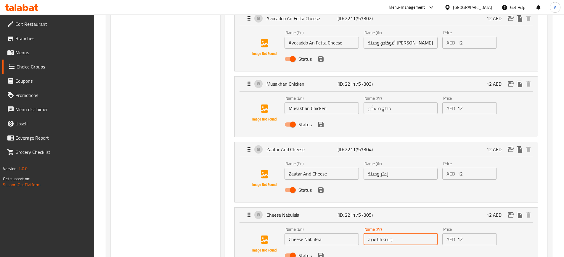
click at [395, 233] on input "جبنة نابلسية" at bounding box center [401, 239] width 74 height 12
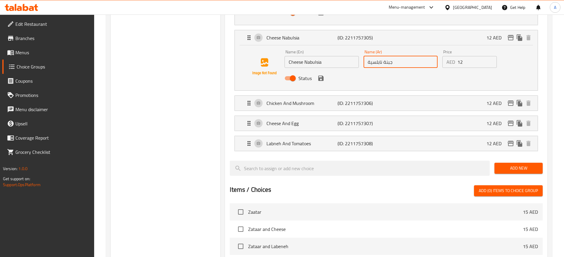
scroll to position [1037, 0]
click at [318, 99] on p "Chicken And Mushroom" at bounding box center [302, 102] width 71 height 7
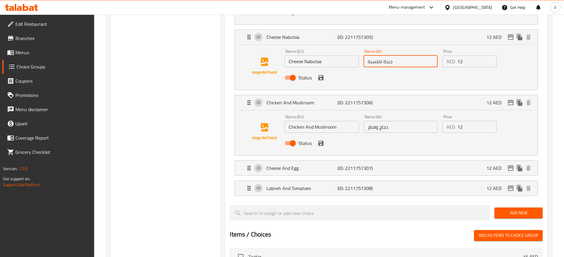
click at [306, 121] on input "Chicken And Mushroom" at bounding box center [322, 127] width 74 height 12
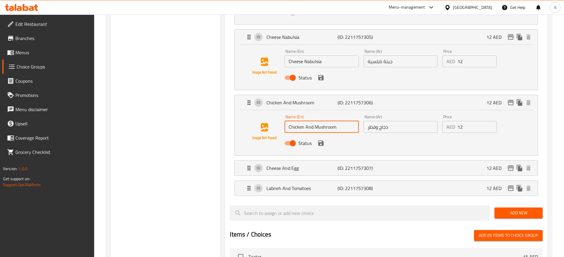
click at [306, 121] on input "Chicken And Mushroom" at bounding box center [322, 127] width 74 height 12
click at [375, 121] on input "دجاج وفطر" at bounding box center [401, 127] width 74 height 12
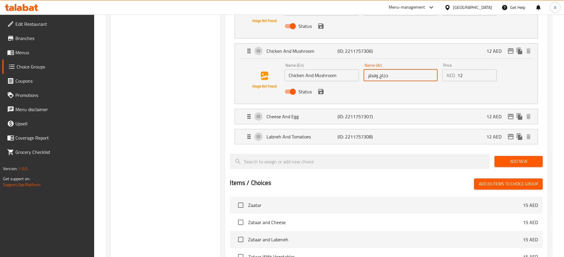
scroll to position [1096, 0]
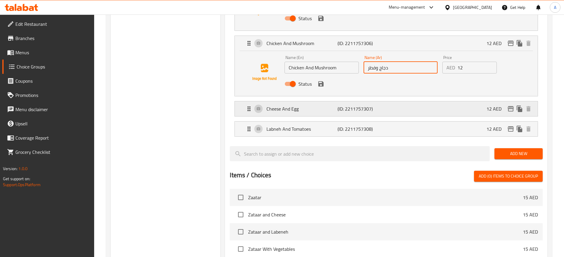
click at [292, 105] on p "Cheese And Egg" at bounding box center [302, 108] width 71 height 7
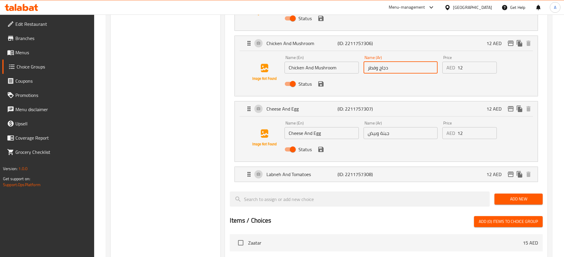
click at [304, 127] on input "Cheese And Egg" at bounding box center [322, 133] width 74 height 12
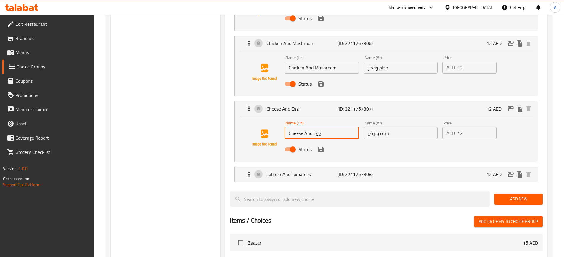
click at [304, 127] on input "Cheese And Egg" at bounding box center [322, 133] width 74 height 12
click at [383, 127] on input "جبنة وبيض" at bounding box center [401, 133] width 74 height 12
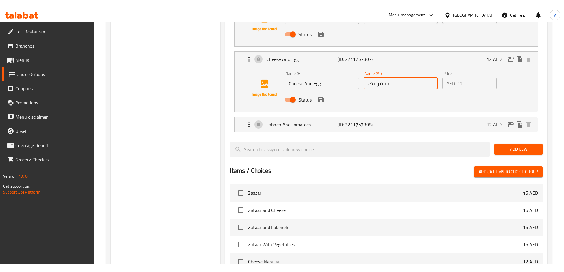
scroll to position [1155, 0]
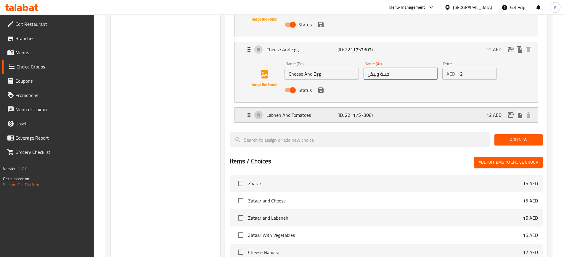
click at [317, 111] on p "Labneh And Tomatoes" at bounding box center [302, 114] width 71 height 7
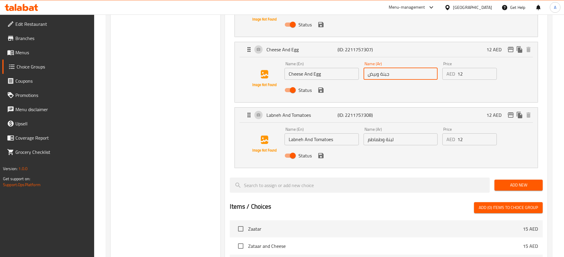
click at [306, 133] on input "Labneh And Tomatoes" at bounding box center [322, 139] width 74 height 12
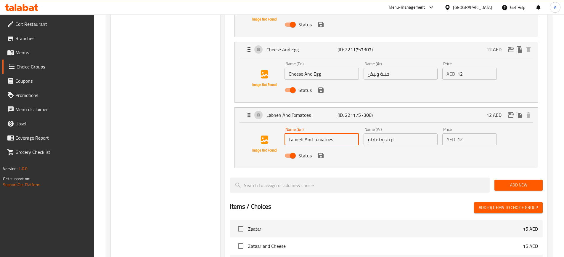
click at [306, 133] on input "Labneh And Tomatoes" at bounding box center [322, 139] width 74 height 12
click at [389, 133] on input "لبنة وطماطم" at bounding box center [401, 139] width 74 height 12
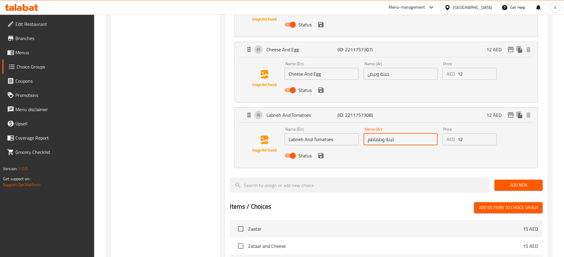
click at [389, 133] on input "لبنة وطماطم" at bounding box center [401, 139] width 74 height 12
click at [461, 133] on input "12" at bounding box center [477, 139] width 39 height 12
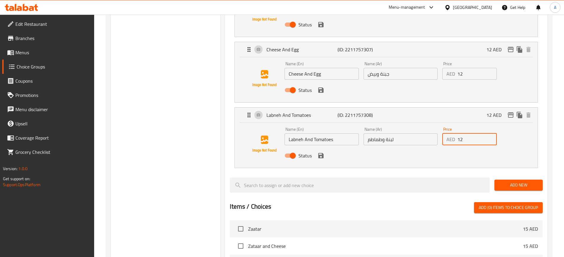
click at [461, 133] on input "12" at bounding box center [477, 139] width 39 height 12
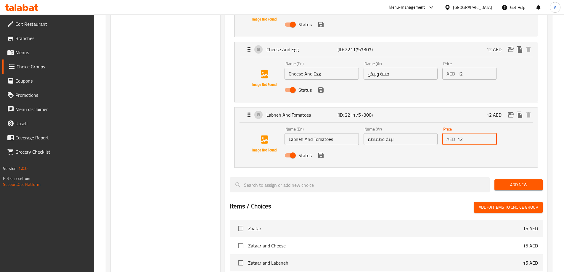
click at [33, 43] on link "Branches" at bounding box center [48, 38] width 92 height 14
